Goal: Information Seeking & Learning: Learn about a topic

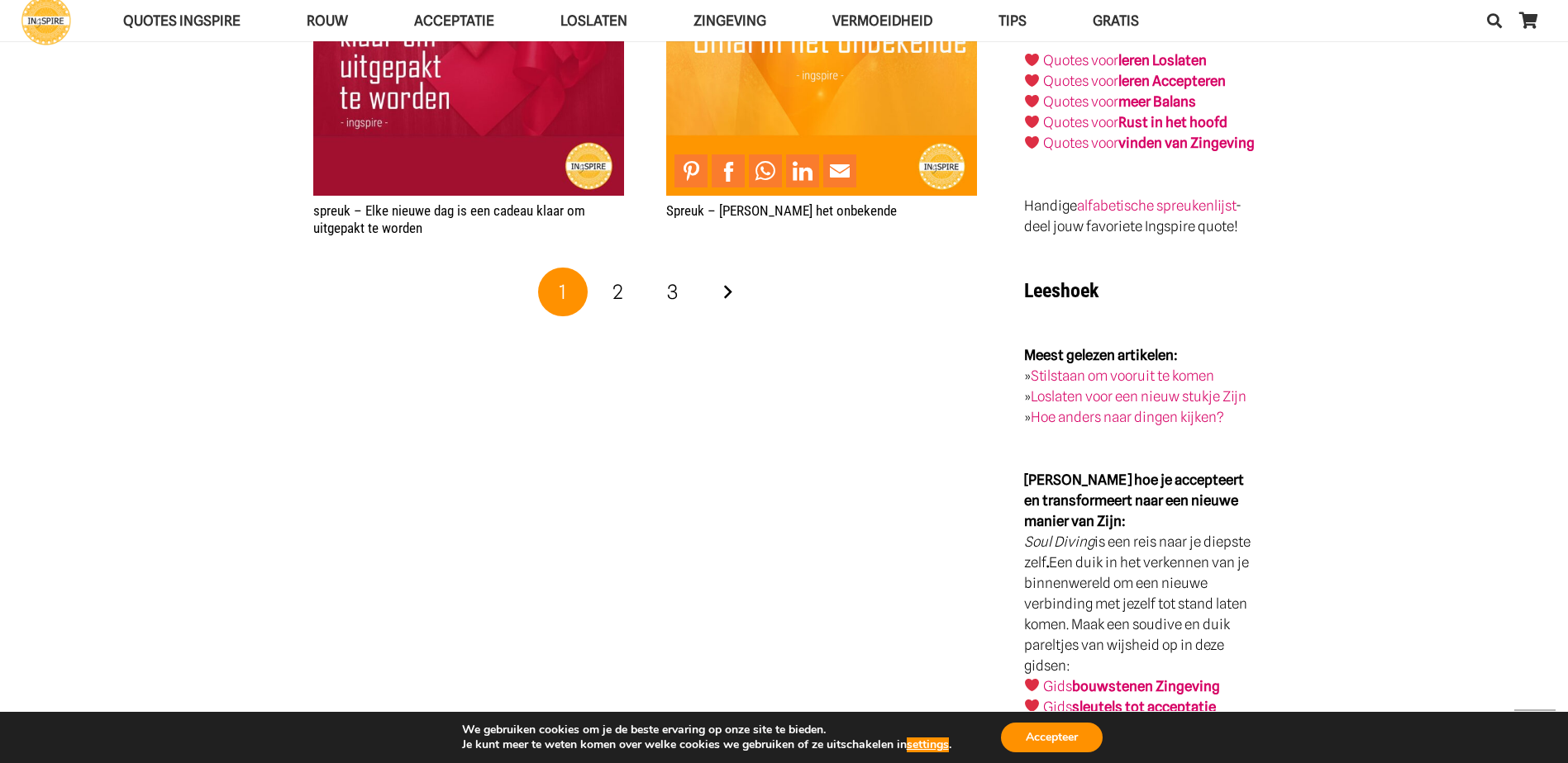
scroll to position [2974, 0]
click at [739, 288] on link "Volgende" at bounding box center [727, 292] width 49 height 49
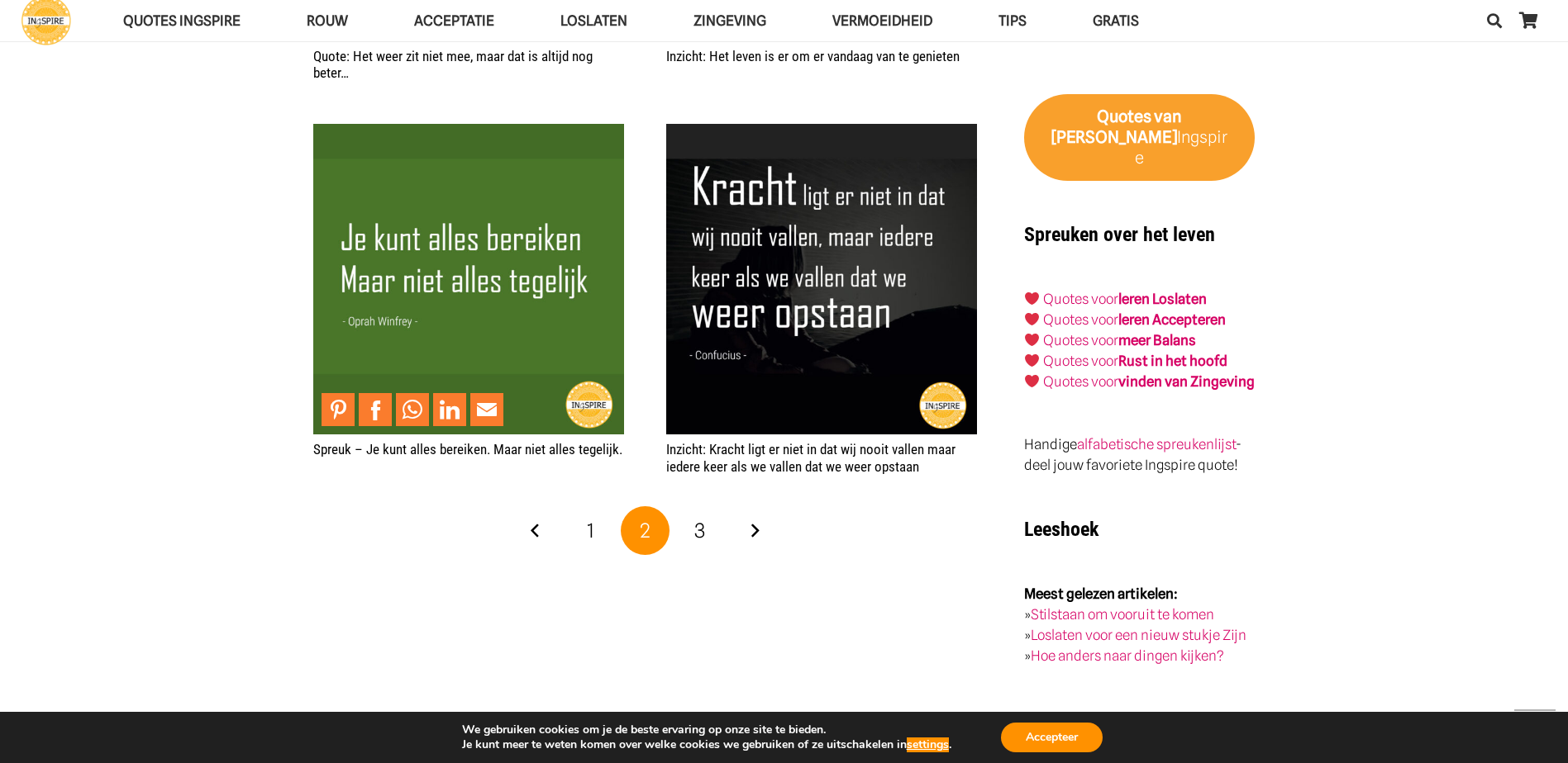
scroll to position [2891, 0]
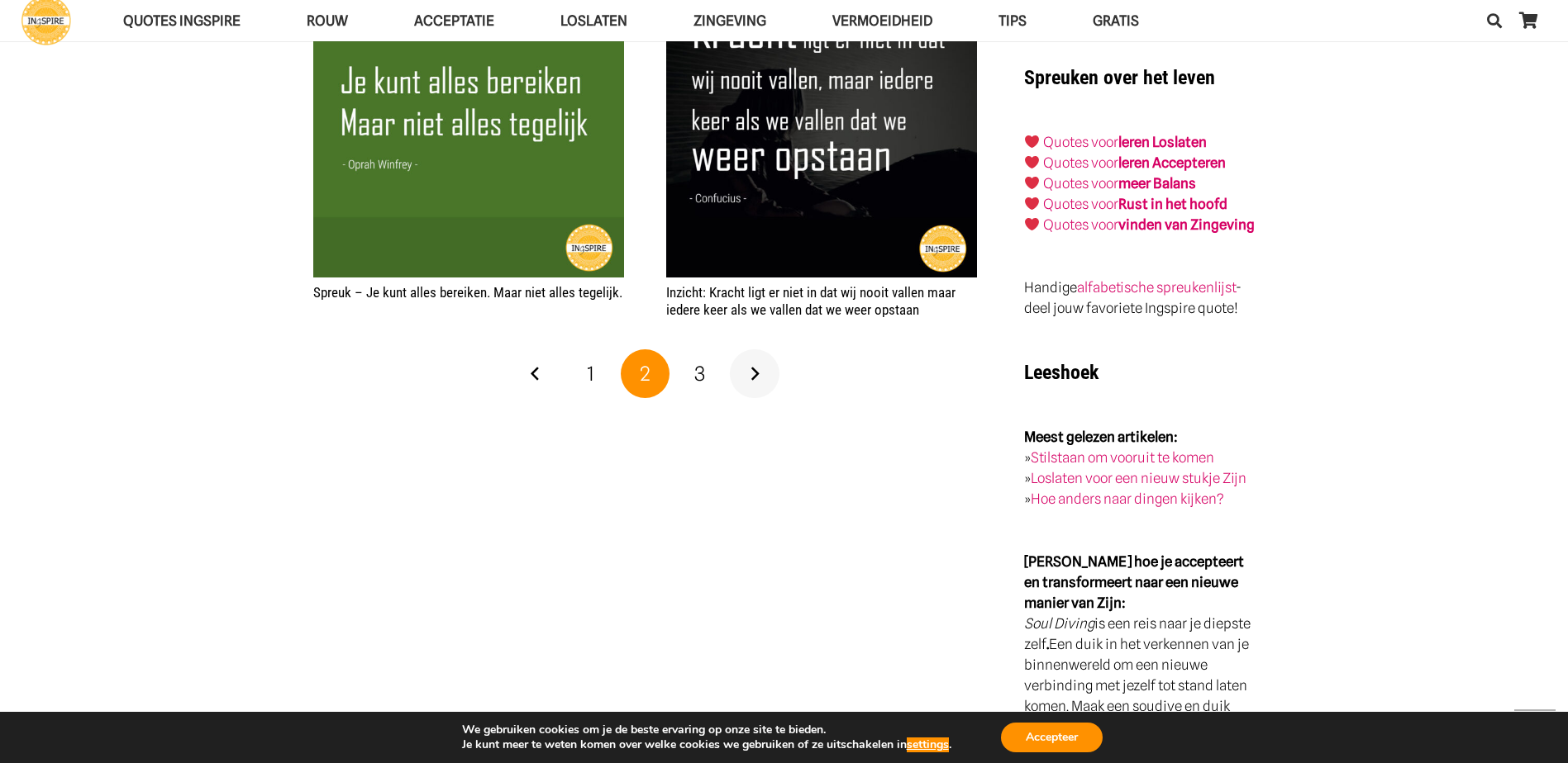
click at [762, 384] on link "Volgende" at bounding box center [754, 374] width 49 height 49
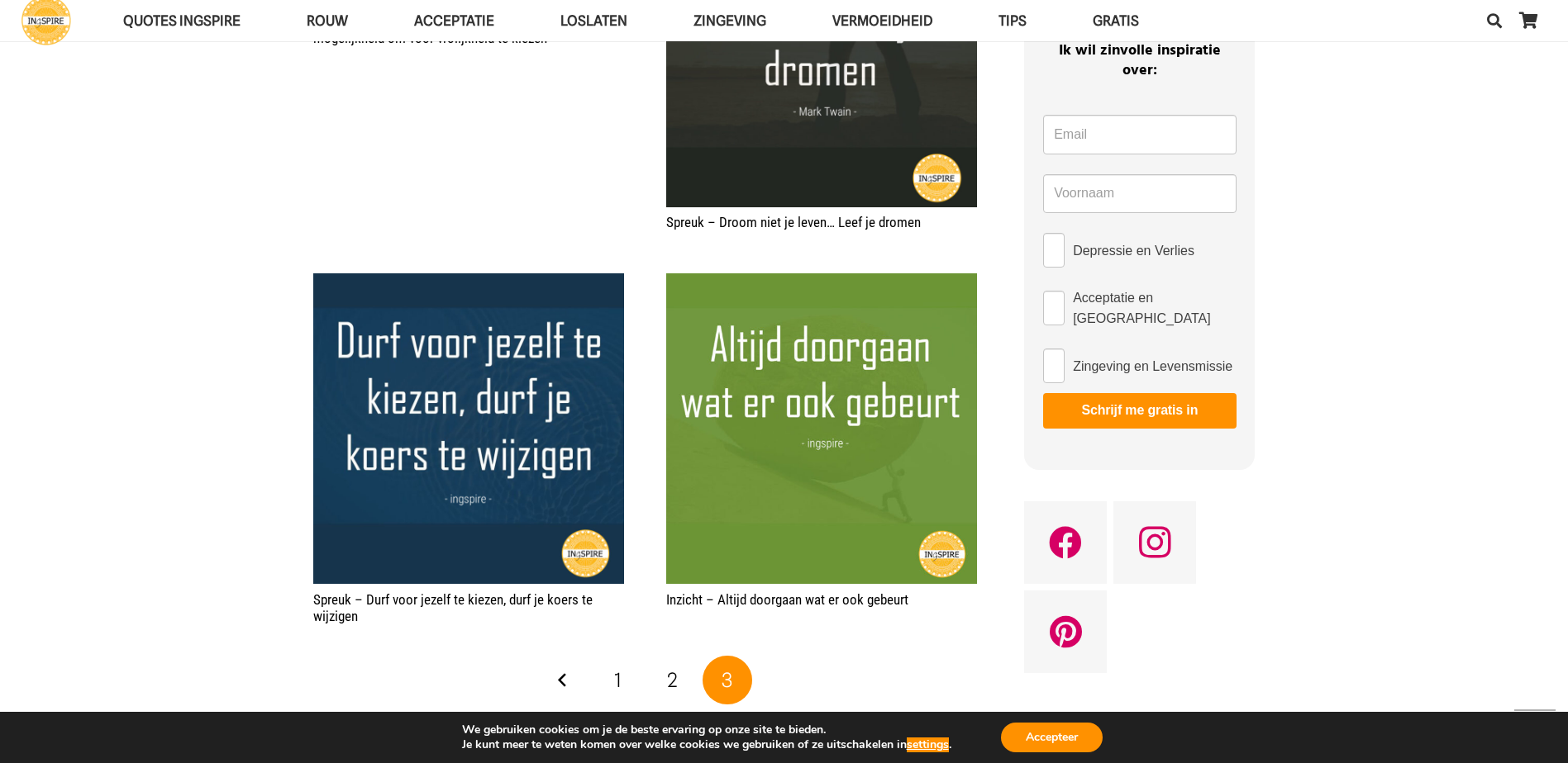
scroll to position [991, 0]
